Goal: Entertainment & Leisure: Browse casually

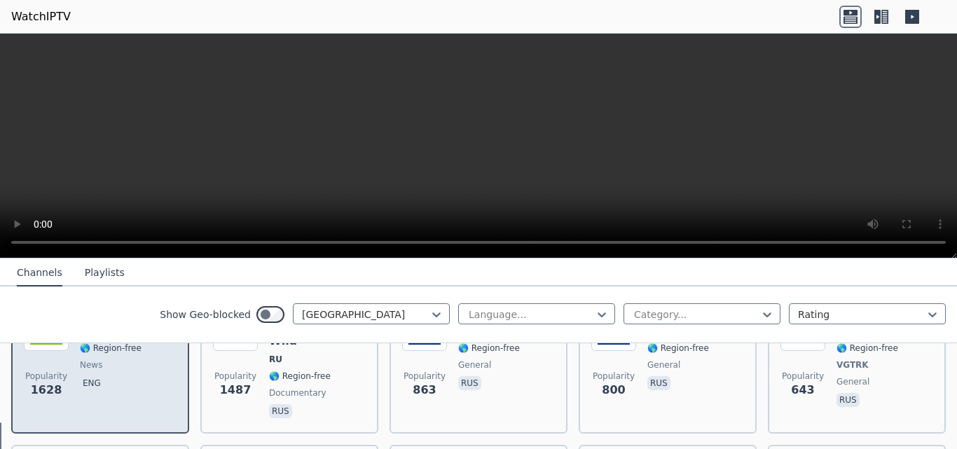
scroll to position [247, 0]
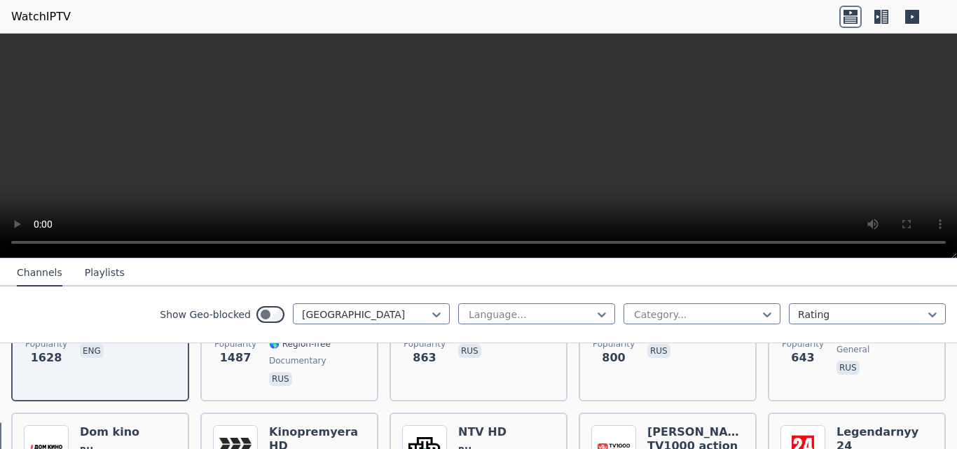
click at [598, 315] on icon at bounding box center [602, 315] width 8 height 5
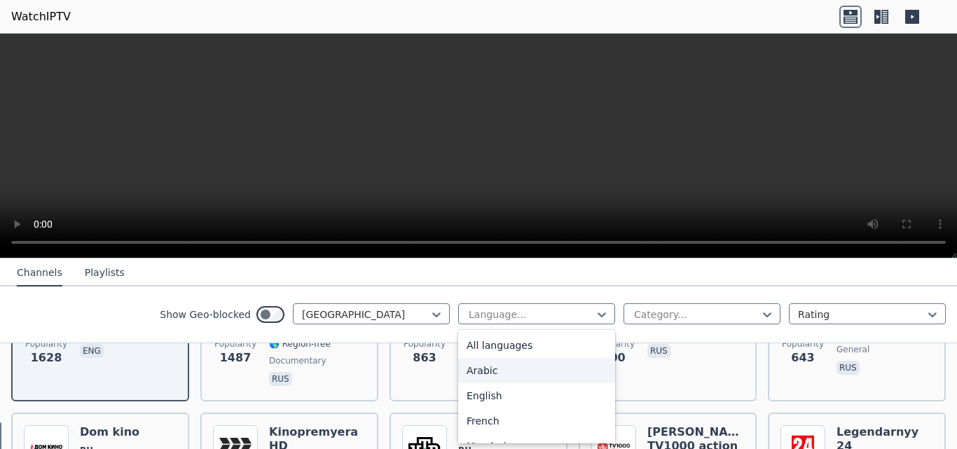
click at [492, 369] on div "Arabic" at bounding box center [536, 370] width 157 height 25
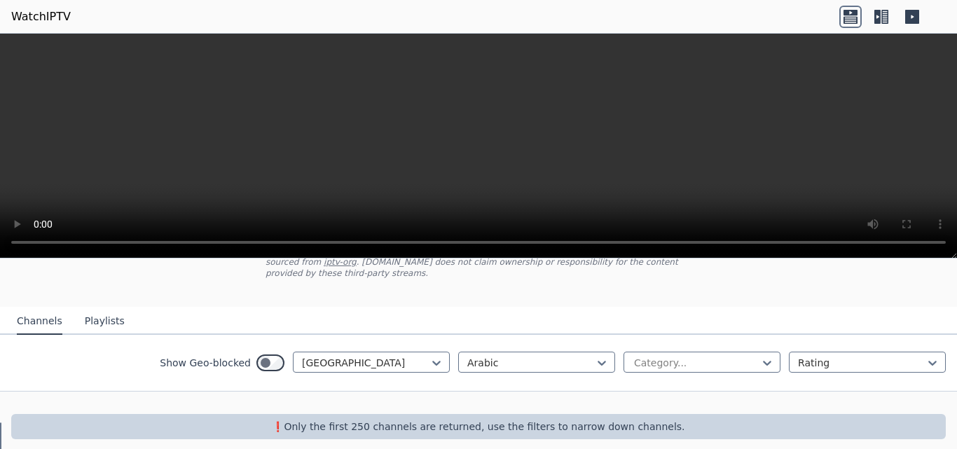
scroll to position [106, 0]
click at [877, 22] on icon at bounding box center [878, 17] width 6 height 14
click at [883, 13] on icon at bounding box center [881, 17] width 22 height 22
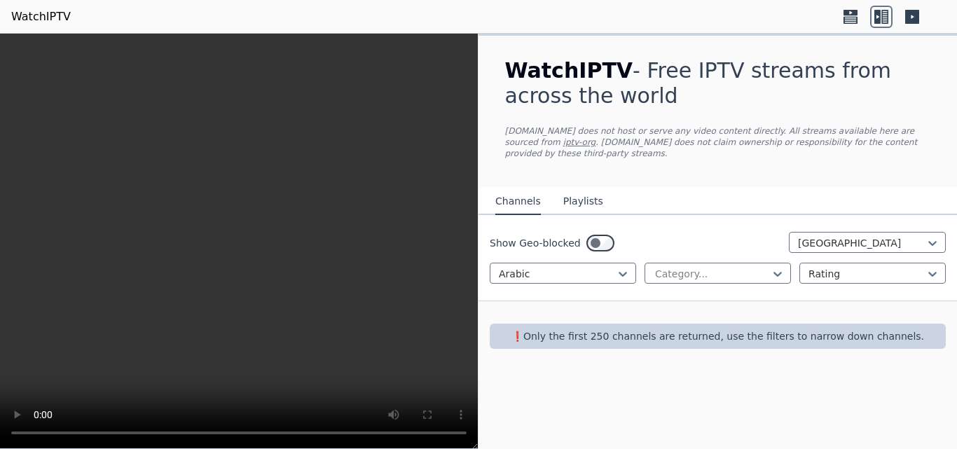
scroll to position [0, 0]
click at [43, 11] on link "WatchIPTV" at bounding box center [41, 16] width 60 height 17
